Goal: Task Accomplishment & Management: Manage account settings

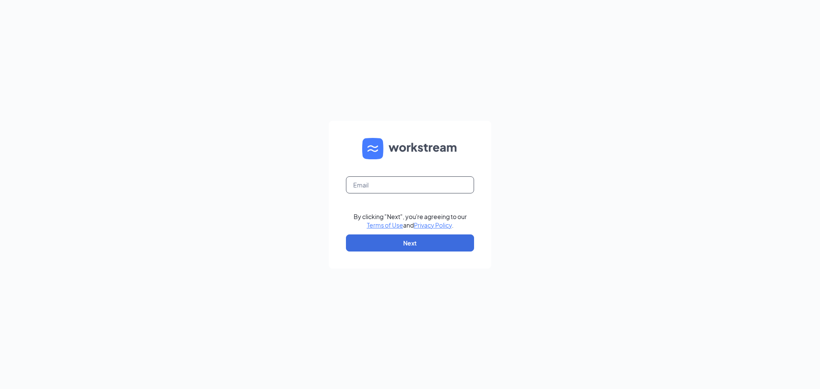
click at [433, 187] on input "text" at bounding box center [410, 184] width 128 height 17
type input "gmshelbyville@bleedblue.net"
click at [413, 238] on button "Next" at bounding box center [410, 242] width 128 height 17
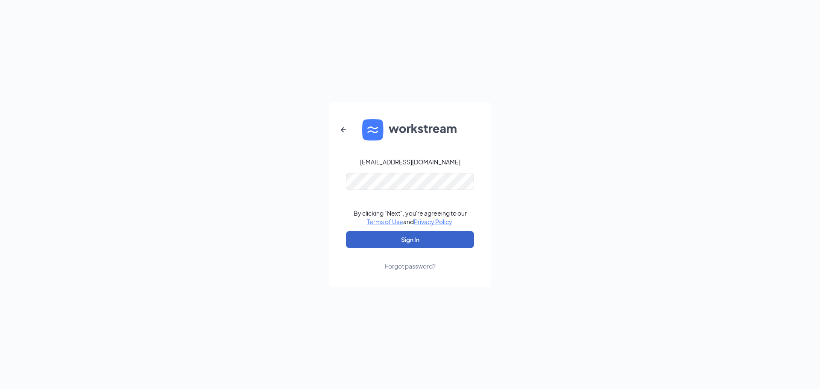
click at [428, 235] on button "Sign In" at bounding box center [410, 239] width 128 height 17
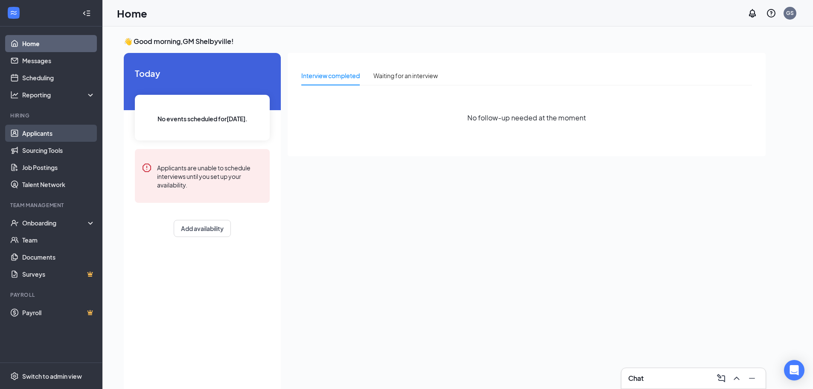
click at [51, 132] on link "Applicants" at bounding box center [58, 133] width 73 height 17
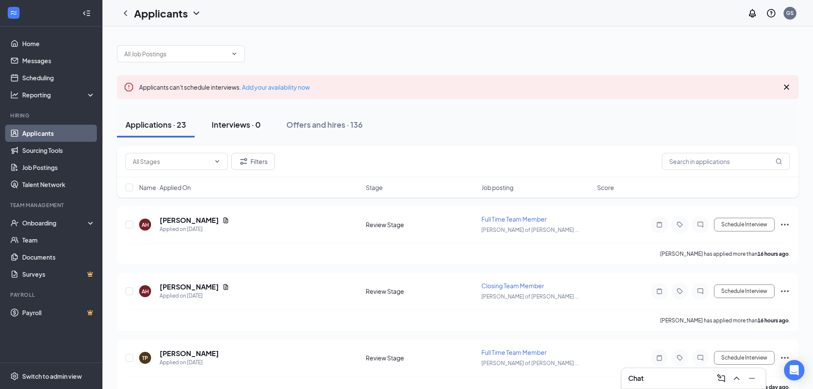
click at [213, 129] on div "Interviews · 0" at bounding box center [236, 124] width 49 height 11
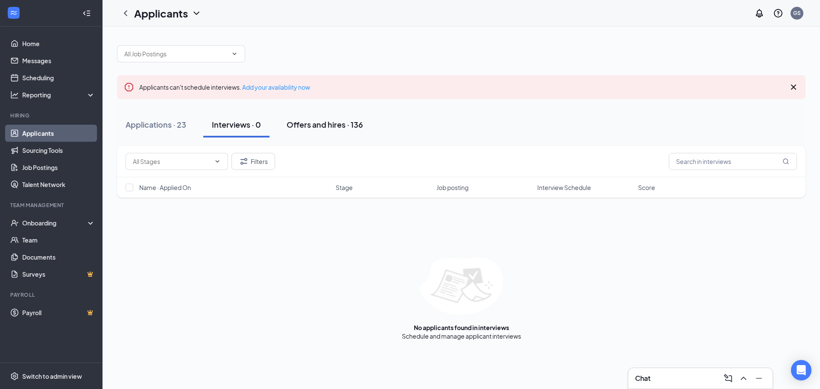
click at [362, 129] on div "Offers and hires · 136" at bounding box center [324, 124] width 76 height 11
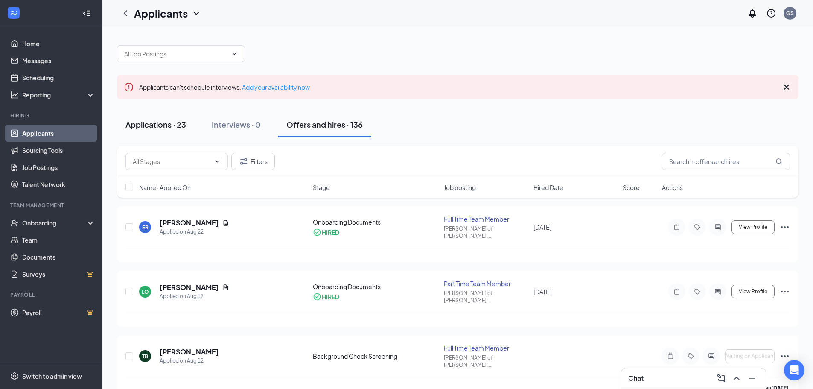
click at [176, 130] on button "Applications · 23" at bounding box center [156, 125] width 78 height 26
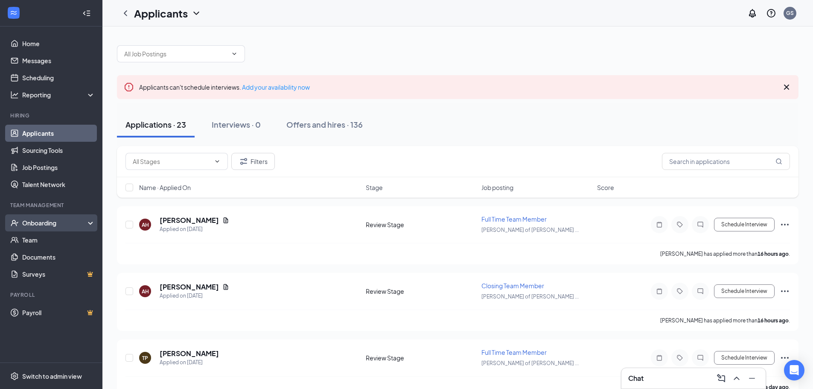
click at [61, 219] on div "Onboarding" at bounding box center [55, 223] width 66 height 9
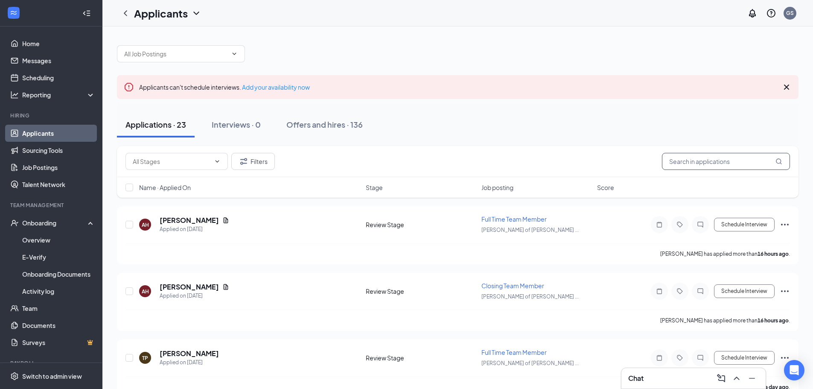
click at [747, 160] on input "text" at bounding box center [726, 161] width 128 height 17
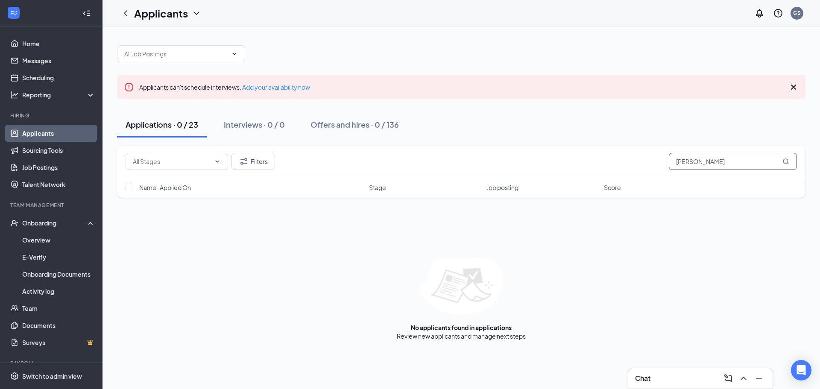
click at [694, 154] on input "[PERSON_NAME]" at bounding box center [732, 161] width 128 height 17
click at [694, 157] on input "[PERSON_NAME]" at bounding box center [732, 161] width 128 height 17
click at [694, 158] on input "[PERSON_NAME]" at bounding box center [732, 161] width 128 height 17
type input "j"
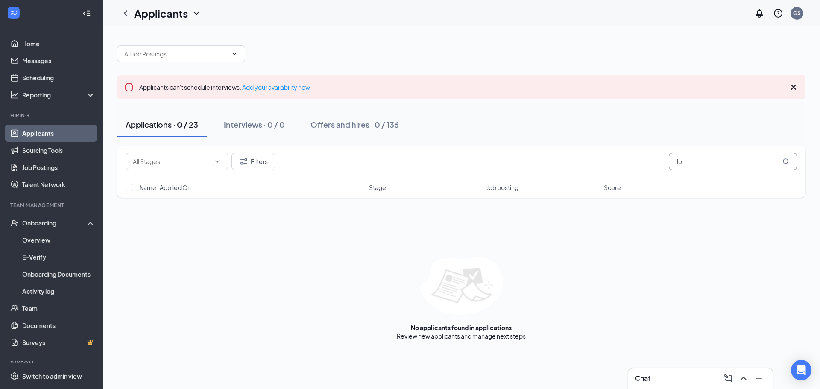
type input "J"
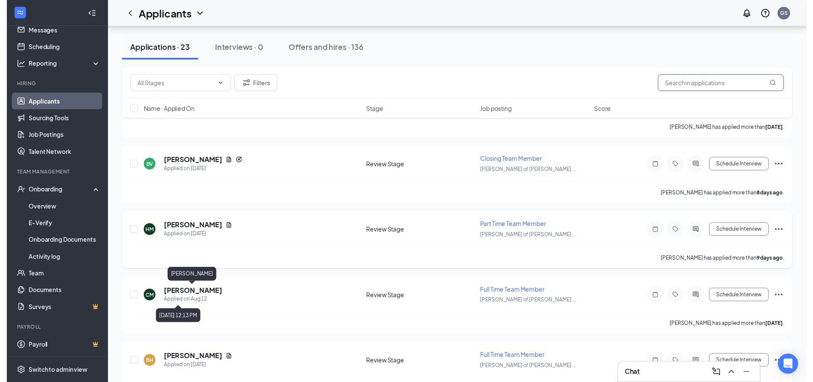
scroll to position [598, 0]
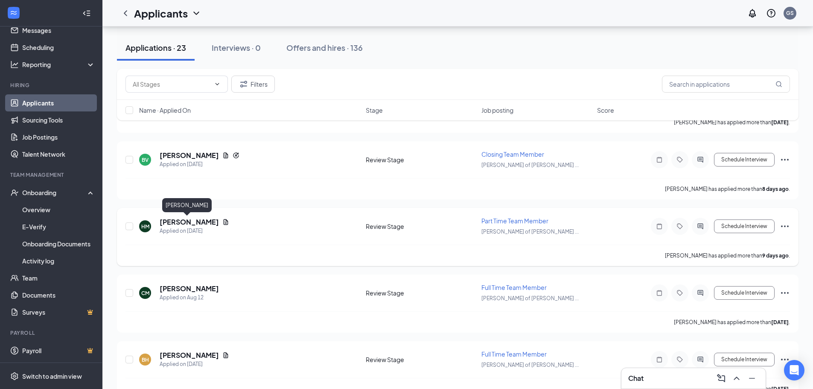
click at [190, 221] on h5 "[PERSON_NAME]" at bounding box center [189, 221] width 59 height 9
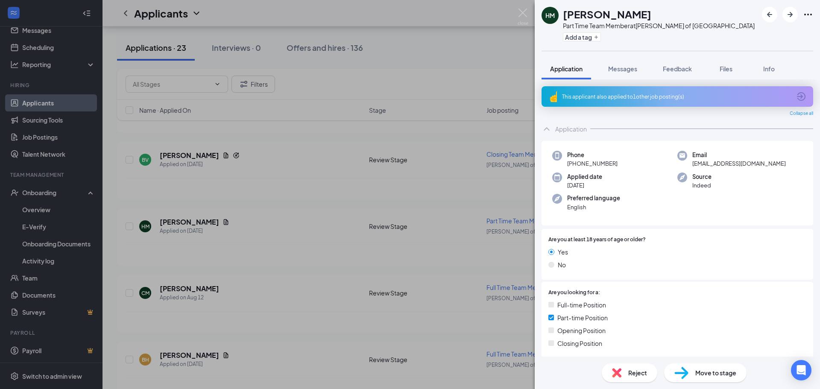
click at [706, 372] on span "Move to stage" at bounding box center [715, 372] width 41 height 9
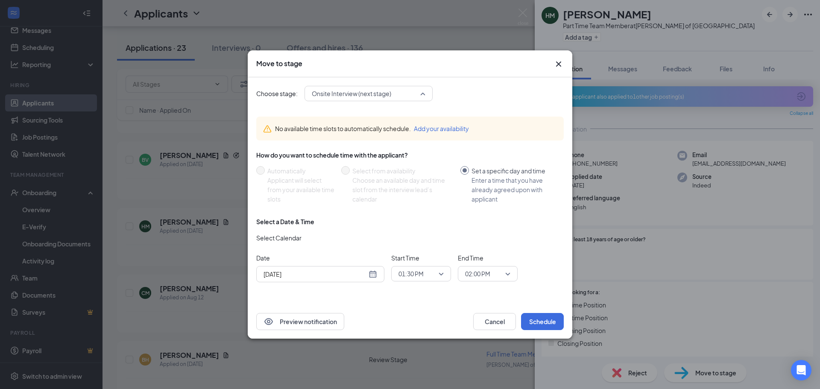
click at [423, 94] on span "Onsite Interview (next stage)" at bounding box center [369, 93] width 114 height 13
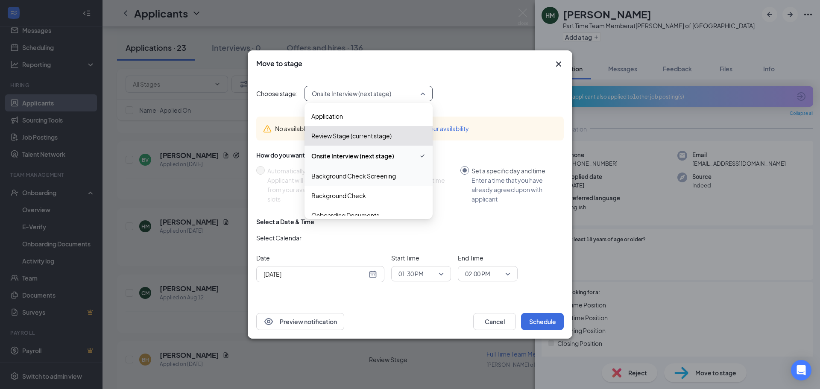
click at [366, 178] on span "Background Check Screening" at bounding box center [353, 175] width 85 height 9
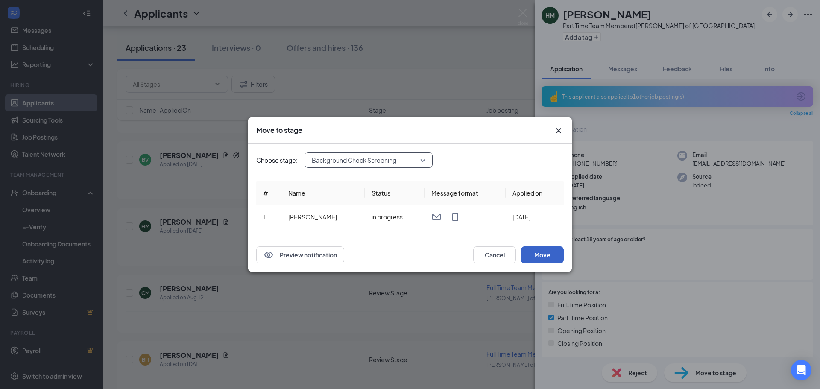
click at [540, 256] on button "Move" at bounding box center [542, 254] width 43 height 17
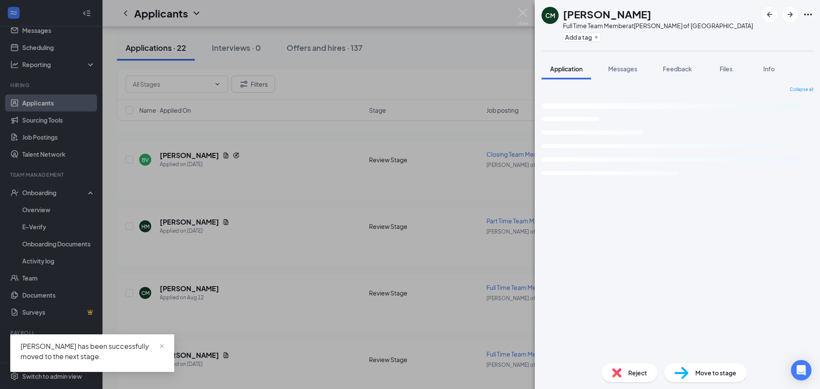
click at [372, 197] on div "CM [PERSON_NAME] Full Time Team Member at [GEOGRAPHIC_DATA][PERSON_NAME] of [GE…" at bounding box center [410, 194] width 820 height 389
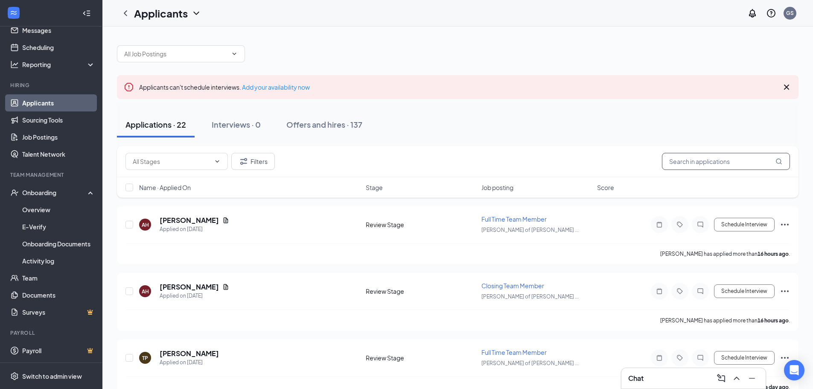
click at [734, 167] on input "text" at bounding box center [726, 161] width 128 height 17
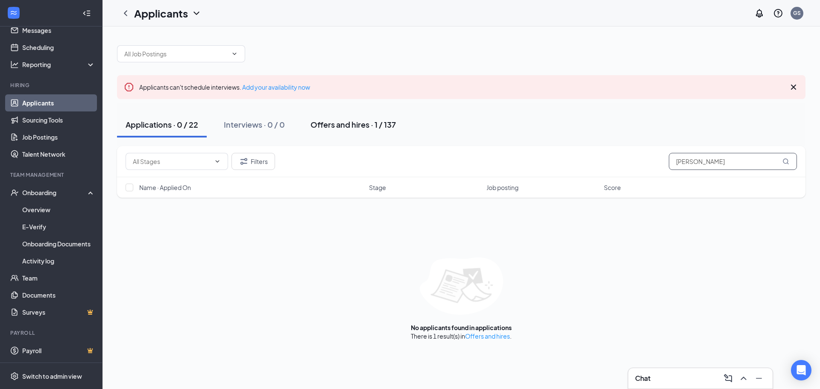
type input "[PERSON_NAME]"
click at [329, 129] on div "Offers and hires · 1 / 137" at bounding box center [352, 124] width 85 height 11
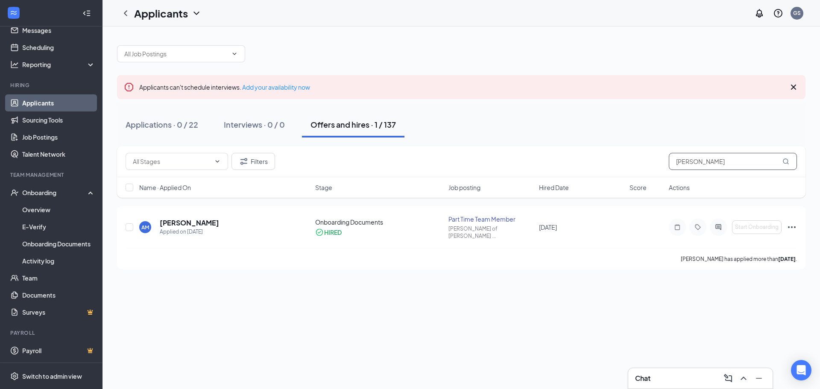
click at [715, 167] on input "[PERSON_NAME]" at bounding box center [732, 161] width 128 height 17
type input "m"
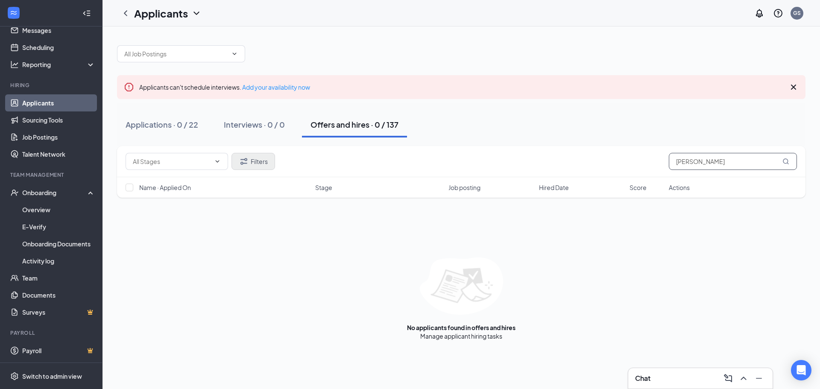
type input "[PERSON_NAME]"
click at [265, 160] on button "Filters" at bounding box center [253, 161] width 44 height 17
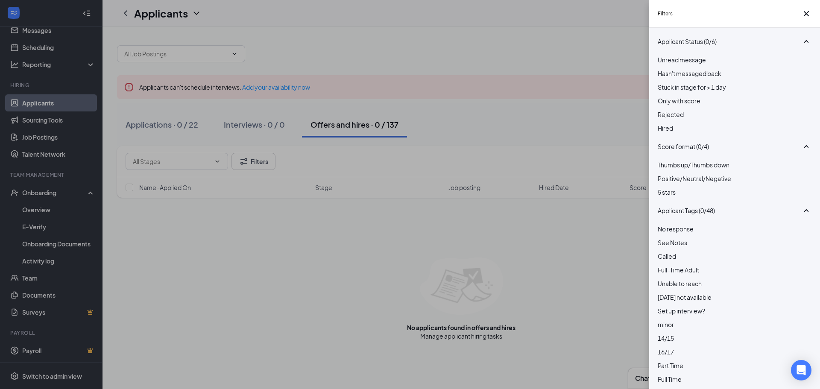
click at [671, 118] on span "Rejected" at bounding box center [670, 115] width 26 height 8
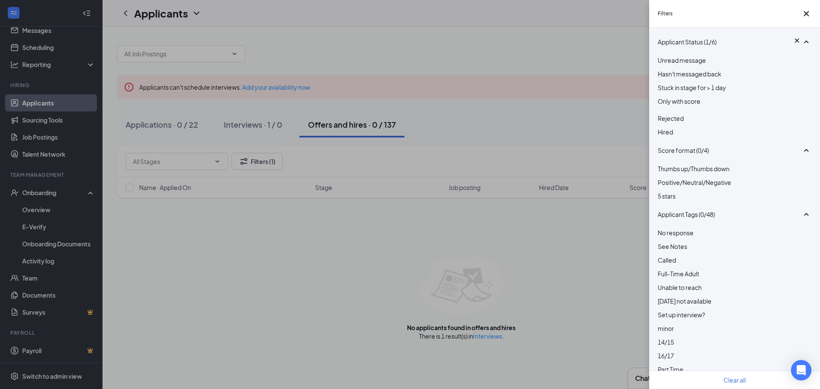
click at [571, 124] on div "Filters Applicant Status (1/6) Unread message Hasn't messaged back Stuck in sta…" at bounding box center [410, 194] width 820 height 389
click at [215, 120] on div "Filters Applicant Status (1/6) Unread message Hasn't messaged back Stuck in sta…" at bounding box center [410, 194] width 820 height 389
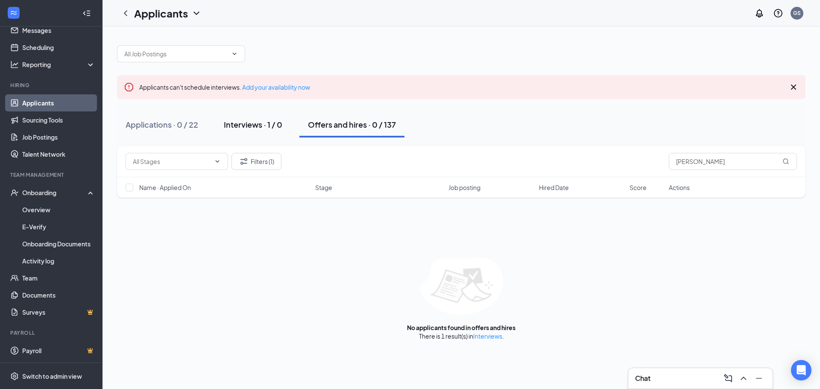
click at [273, 125] on div "Interviews · 1 / 0" at bounding box center [253, 124] width 58 height 11
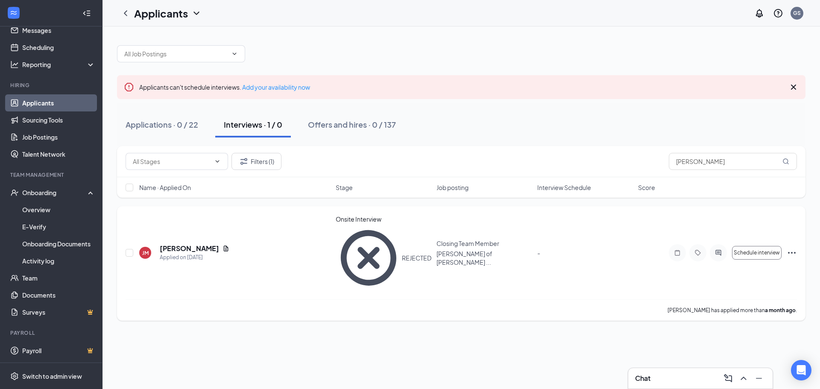
click at [796, 248] on icon "Ellipses" at bounding box center [791, 253] width 10 height 10
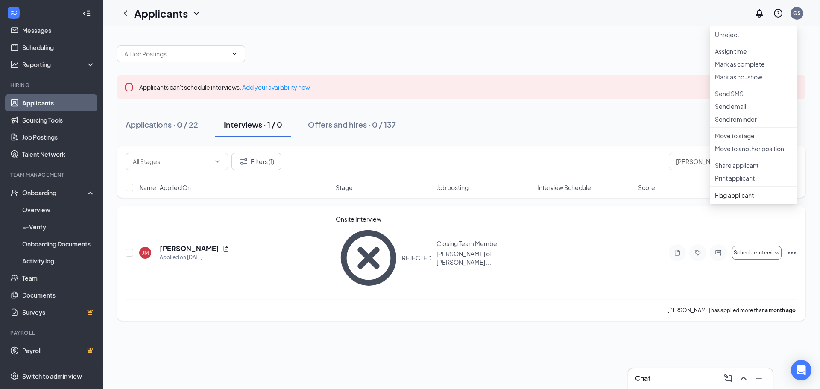
drag, startPoint x: 407, startPoint y: 233, endPoint x: 216, endPoint y: 212, distance: 192.7
click at [403, 230] on div "REJECTED" at bounding box center [383, 258] width 96 height 66
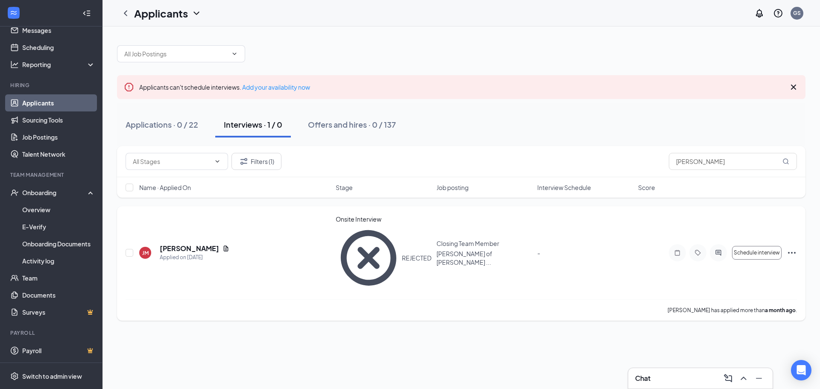
click at [178, 244] on h5 "[PERSON_NAME]" at bounding box center [189, 248] width 59 height 9
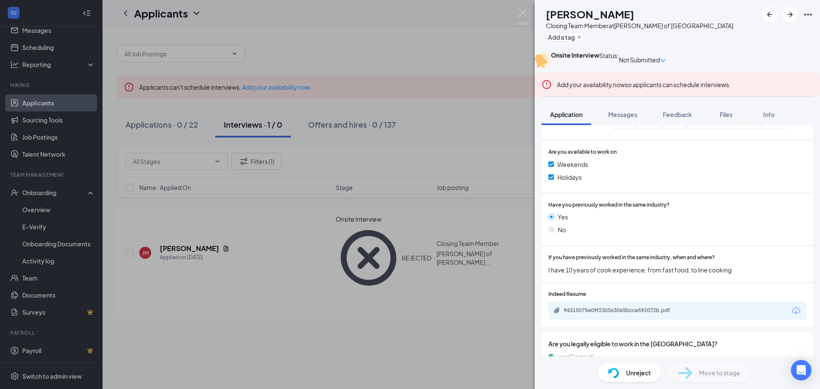
scroll to position [401, 0]
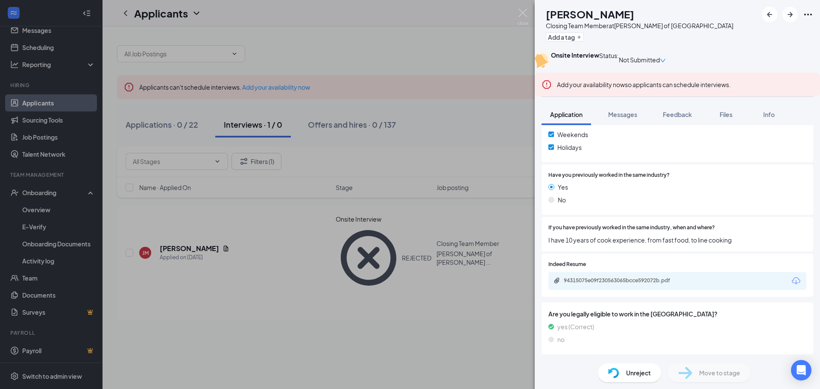
click at [706, 365] on div "Move to stage" at bounding box center [709, 372] width 82 height 19
click at [706, 366] on div "Move to stage" at bounding box center [709, 372] width 82 height 19
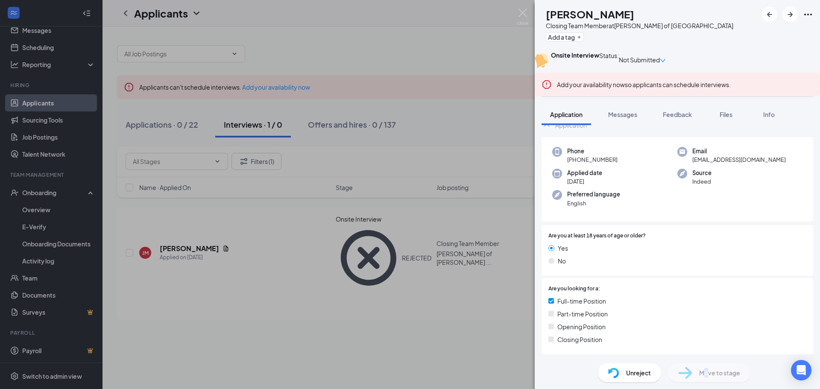
scroll to position [0, 0]
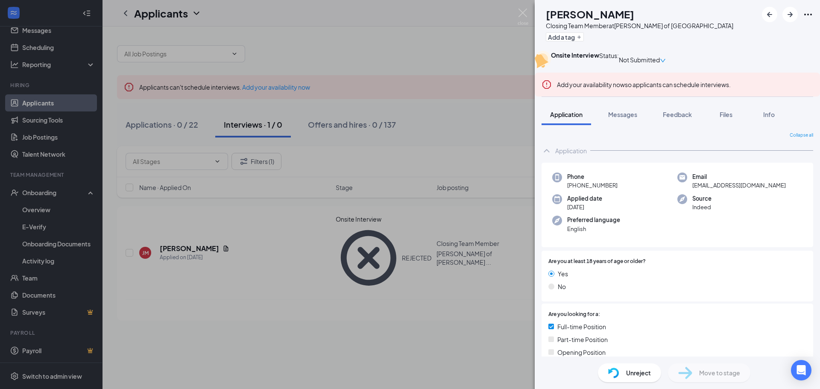
click at [803, 18] on icon "Ellipses" at bounding box center [807, 14] width 10 height 10
click at [633, 182] on div "Phone [PHONE_NUMBER] Email [EMAIL_ADDRESS][DOMAIN_NAME] Applied date [DATE] Sou…" at bounding box center [676, 205] width 271 height 85
click at [616, 379] on div "Unreject" at bounding box center [629, 372] width 63 height 19
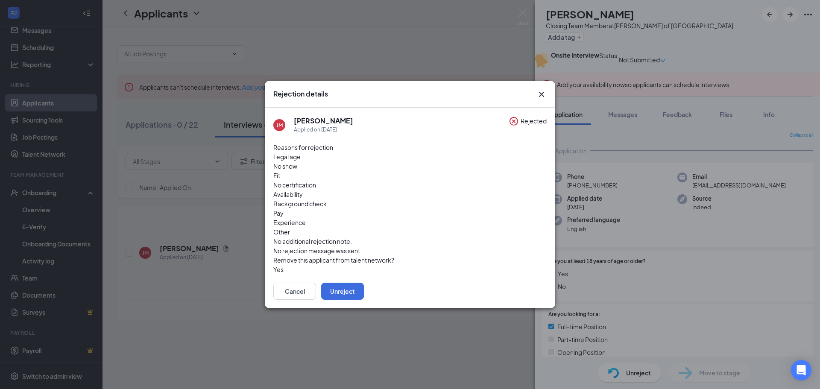
drag, startPoint x: 616, startPoint y: 379, endPoint x: 521, endPoint y: 327, distance: 108.1
click at [520, 328] on div "Rejection details [PERSON_NAME] [PERSON_NAME] Applied on [DATE] Rejected Reason…" at bounding box center [410, 194] width 820 height 389
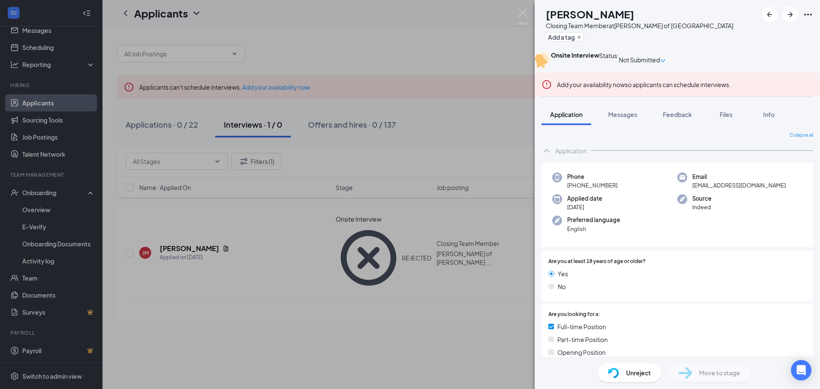
click at [625, 376] on div "Unreject" at bounding box center [629, 372] width 63 height 19
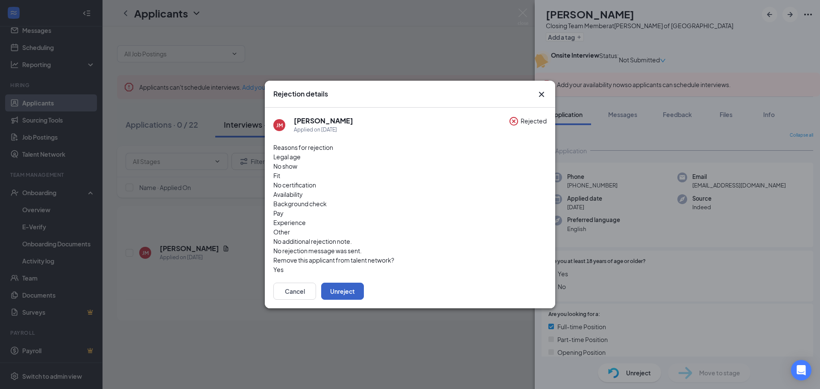
click at [364, 289] on button "Unreject" at bounding box center [342, 291] width 43 height 17
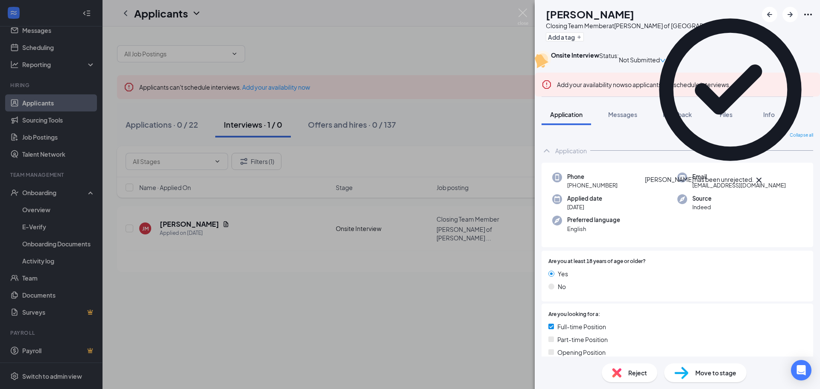
click at [715, 376] on span "Move to stage" at bounding box center [715, 372] width 41 height 9
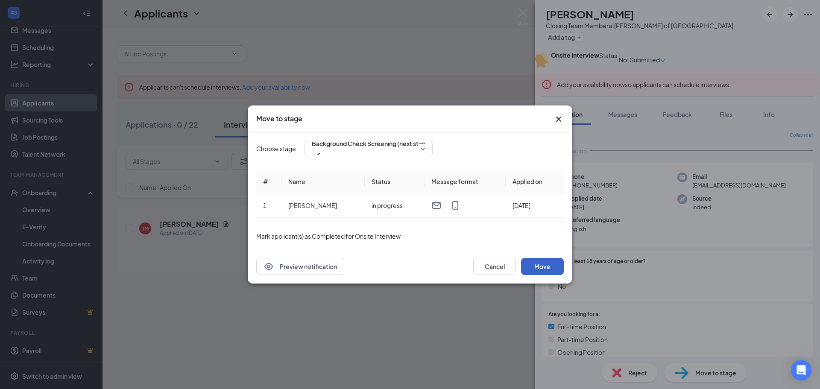
click at [552, 270] on button "Move" at bounding box center [542, 266] width 43 height 17
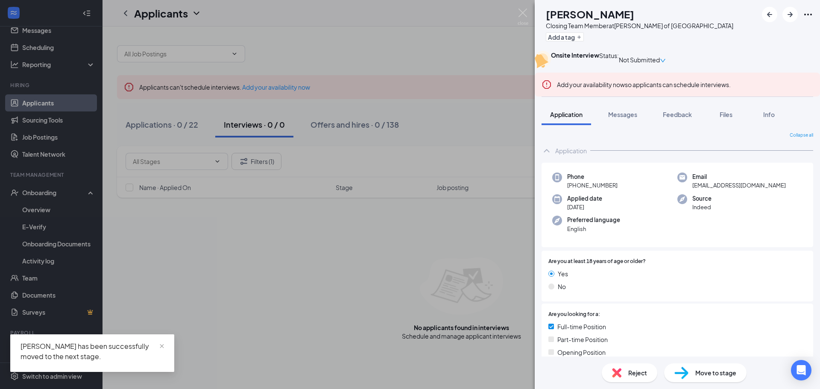
click at [484, 203] on div "[PERSON_NAME] [PERSON_NAME] Closing Team Member at [GEOGRAPHIC_DATA][PERSON_NAM…" at bounding box center [410, 194] width 820 height 389
